Goal: Information Seeking & Learning: Find specific fact

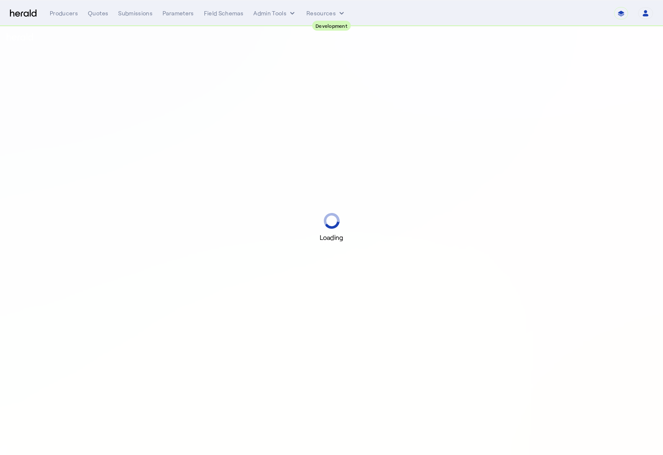
select select "pfm_2v8p_herald_api"
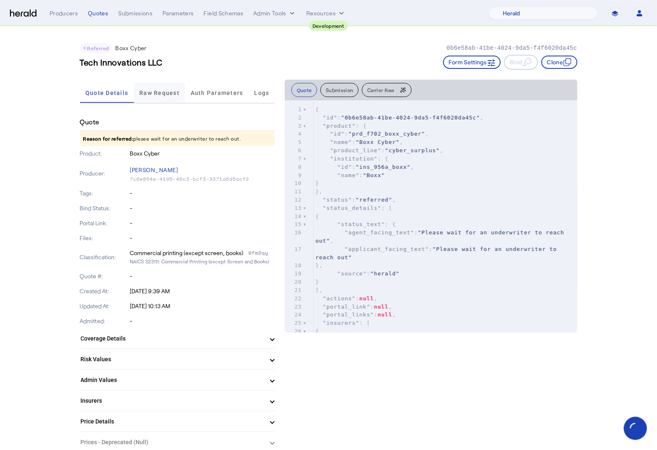
click at [163, 90] on span "Raw Request" at bounding box center [159, 93] width 40 height 6
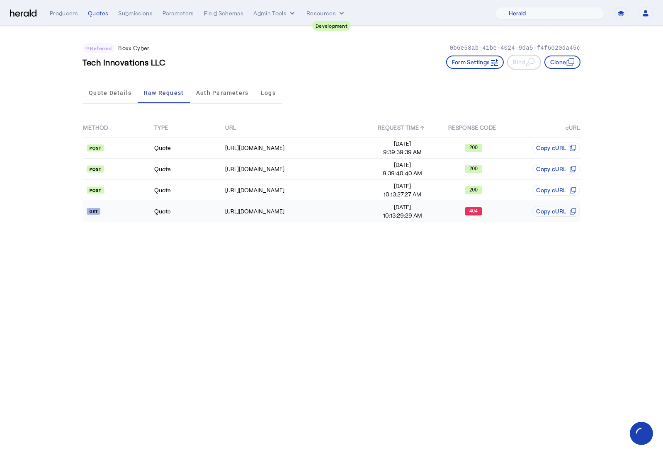
click at [213, 209] on td "Quote" at bounding box center [189, 211] width 71 height 21
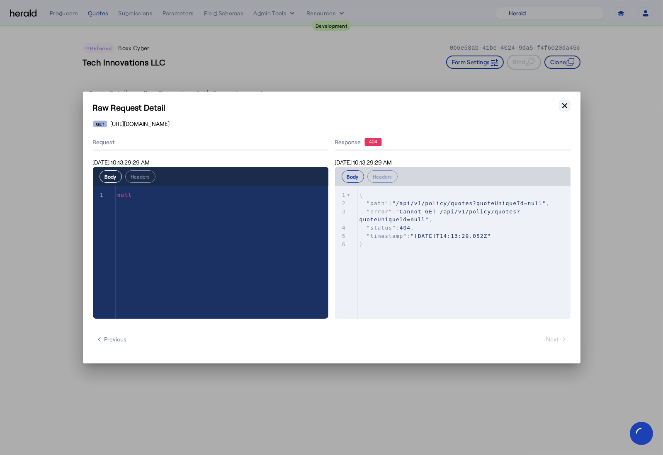
click at [562, 108] on icon "button" at bounding box center [565, 106] width 8 height 8
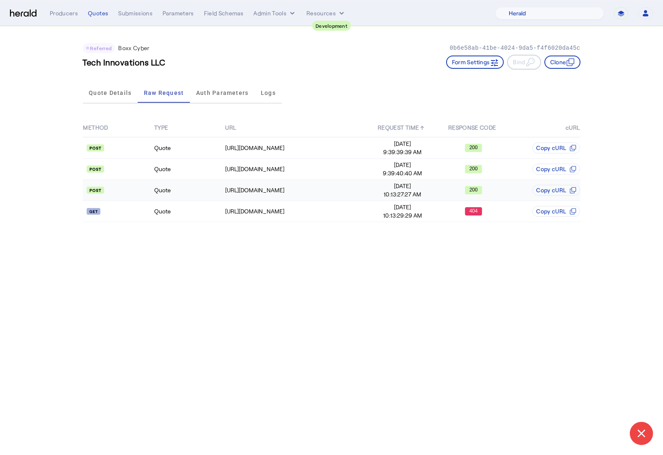
click at [186, 189] on td "Quote" at bounding box center [189, 190] width 71 height 21
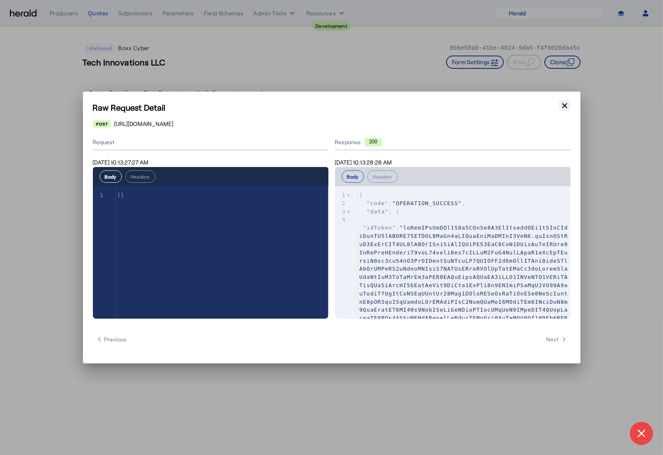
click at [569, 107] on button "Close modal" at bounding box center [565, 106] width 12 height 12
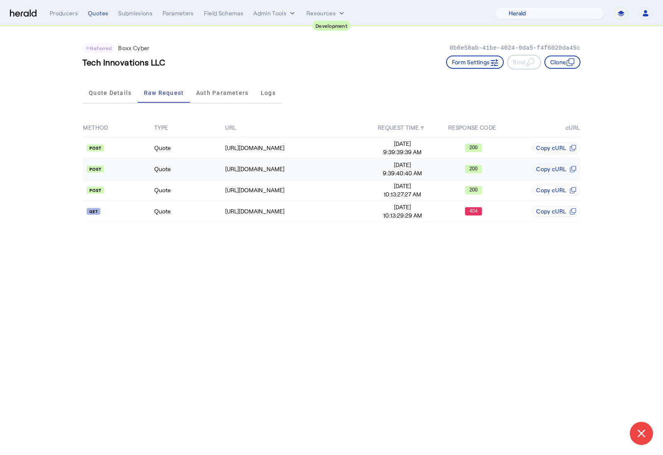
click at [194, 170] on td "Quote" at bounding box center [189, 169] width 71 height 21
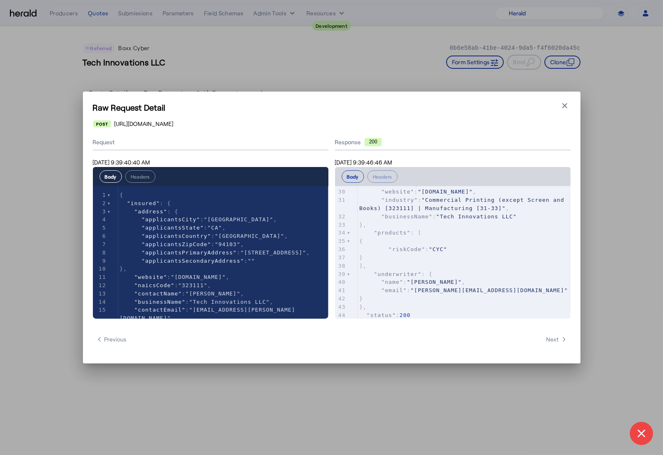
scroll to position [230, 0]
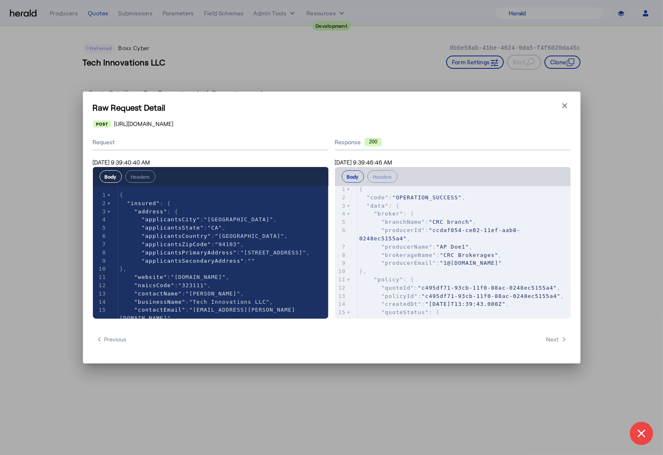
drag, startPoint x: 316, startPoint y: 125, endPoint x: 121, endPoint y: 119, distance: 195.0
click at [121, 119] on div "Raw Request Detail Close modal [URL][DOMAIN_NAME] Request [DATE] 9:39:40:40 AM …" at bounding box center [332, 228] width 498 height 272
copy span "[URL][DOMAIN_NAME]"
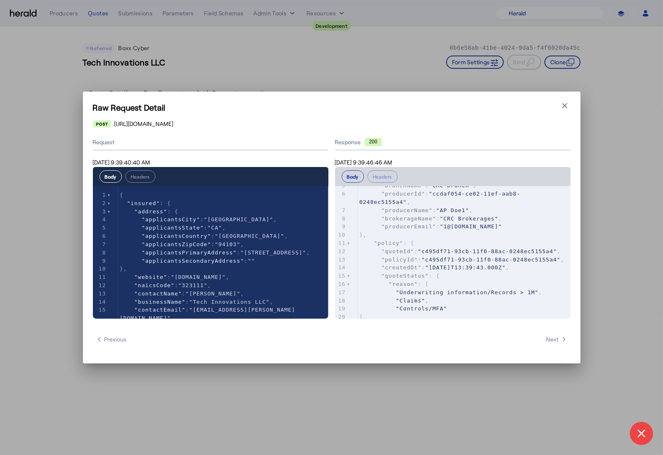
scroll to position [74, 0]
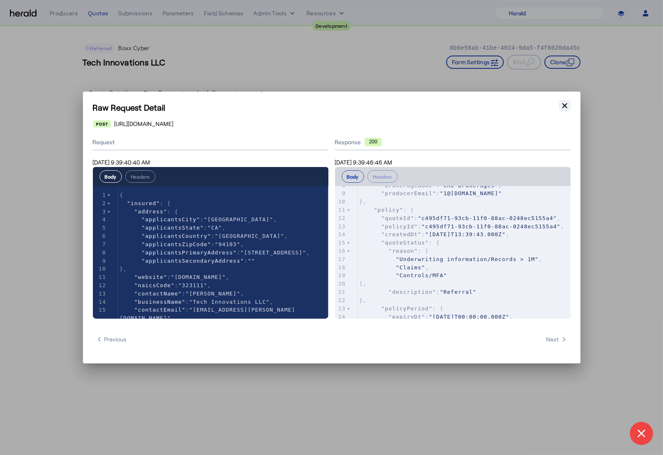
click at [563, 105] on icon "button" at bounding box center [565, 106] width 8 height 8
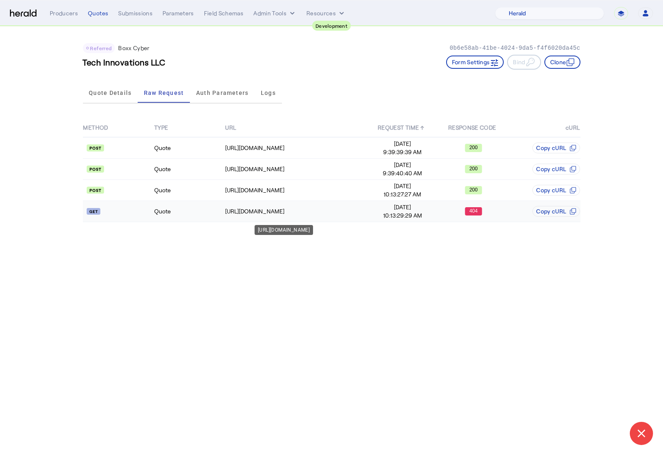
click at [225, 204] on td "[URL][DOMAIN_NAME]" at bounding box center [296, 211] width 142 height 21
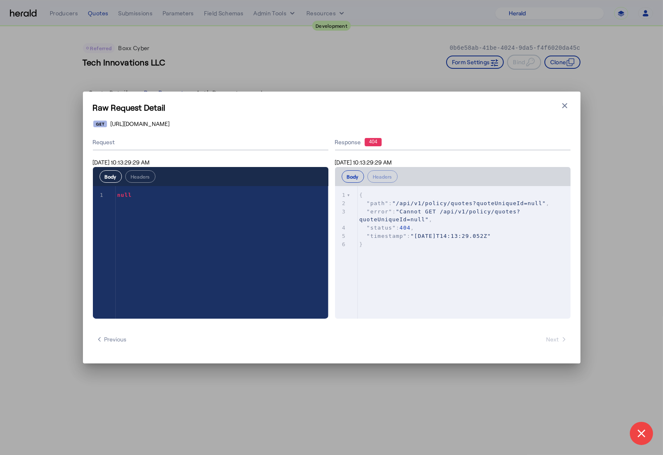
drag, startPoint x: 373, startPoint y: 122, endPoint x: 110, endPoint y: 126, distance: 263.3
click at [110, 126] on div "[URL][DOMAIN_NAME]" at bounding box center [331, 124] width 477 height 8
copy span "[URL][DOMAIN_NAME]"
